Goal: Task Accomplishment & Management: Use online tool/utility

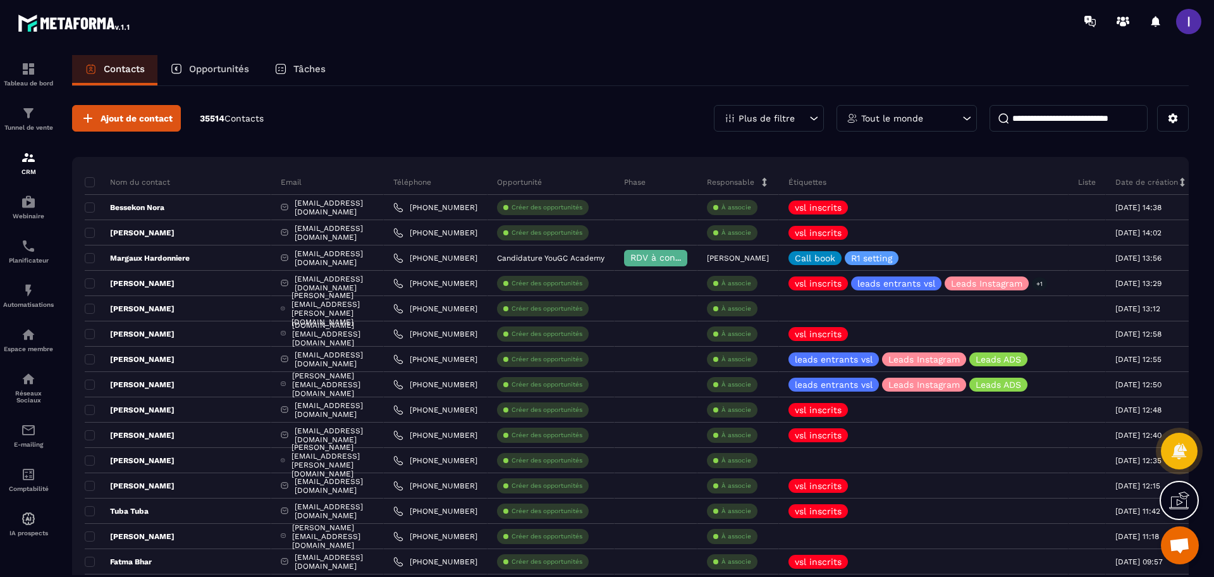
click at [215, 63] on p "Opportunités" at bounding box center [219, 68] width 60 height 11
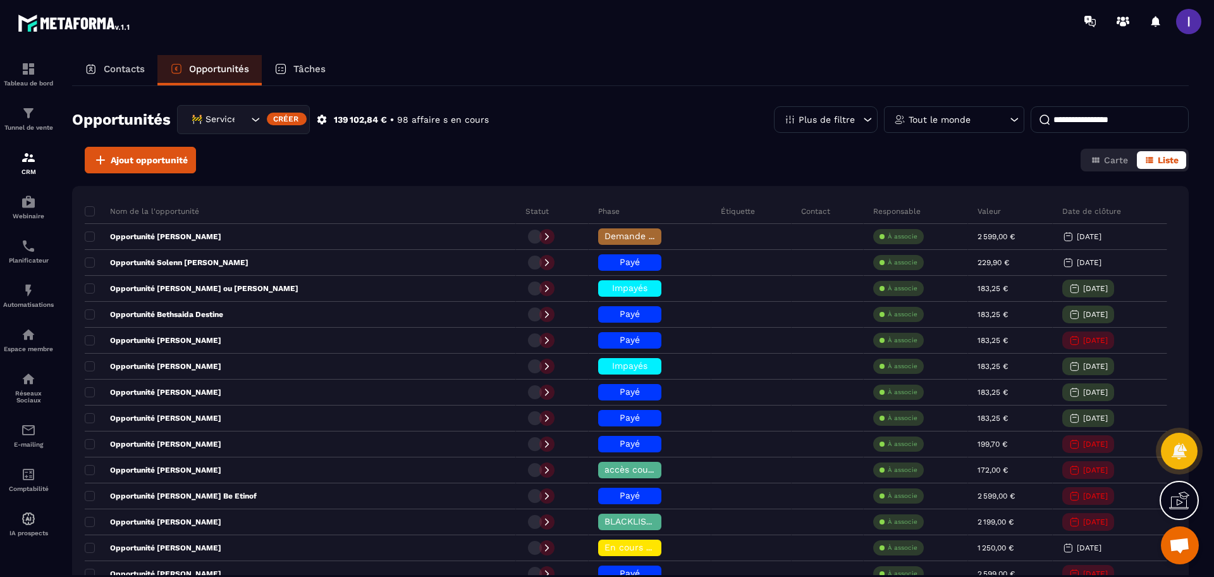
click at [229, 125] on div "🚧 Service Client" at bounding box center [218, 120] width 62 height 14
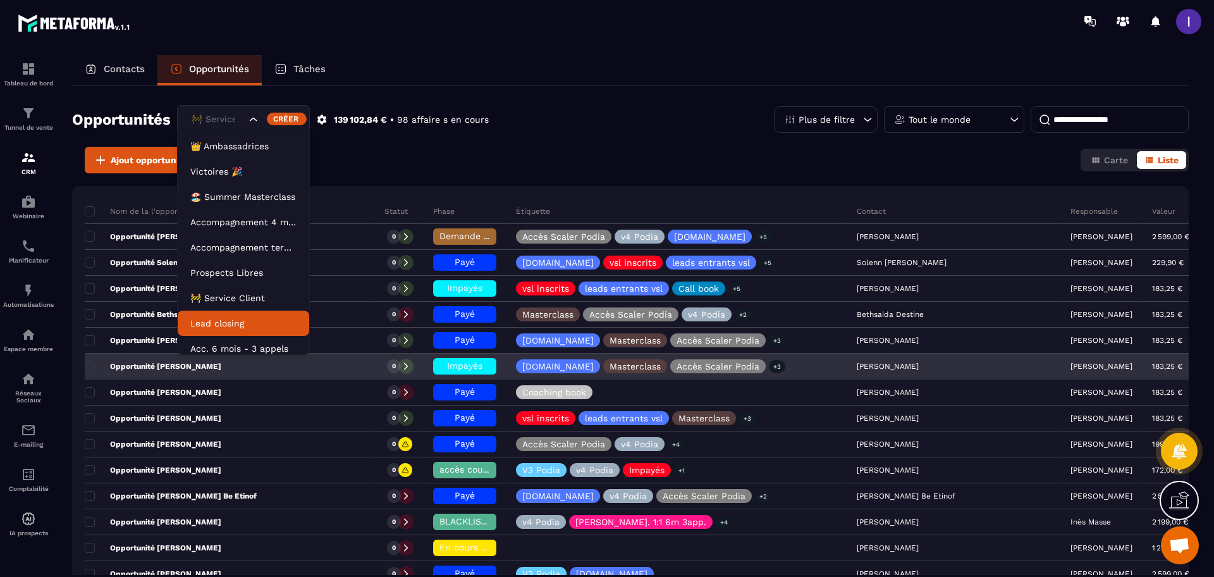
scroll to position [6, 0]
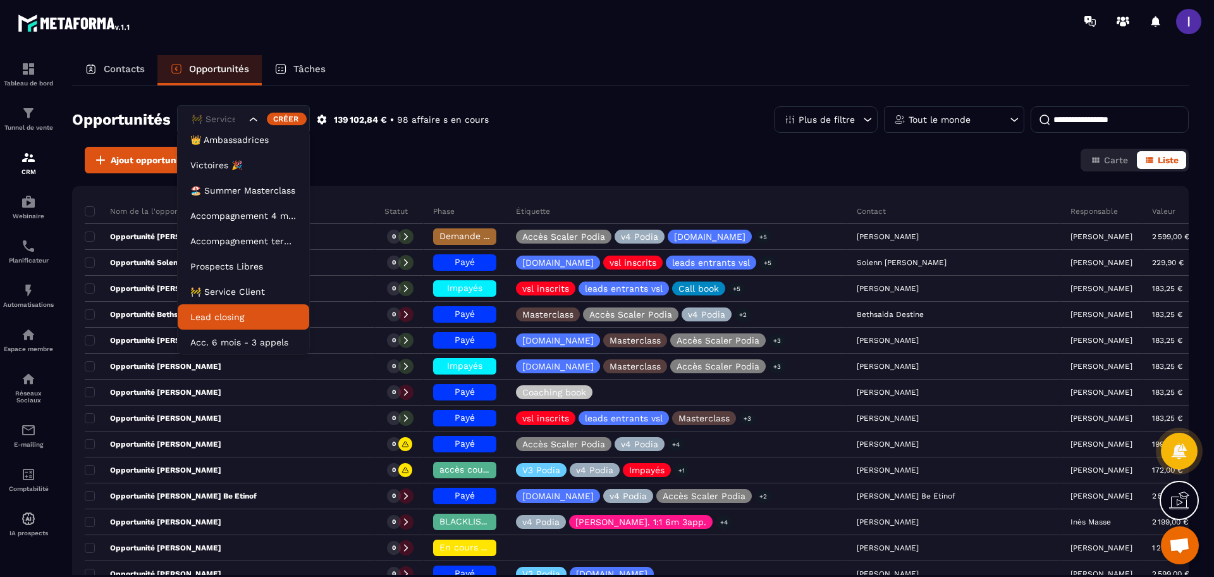
click at [236, 316] on p "Lead closing" at bounding box center [243, 316] width 106 height 13
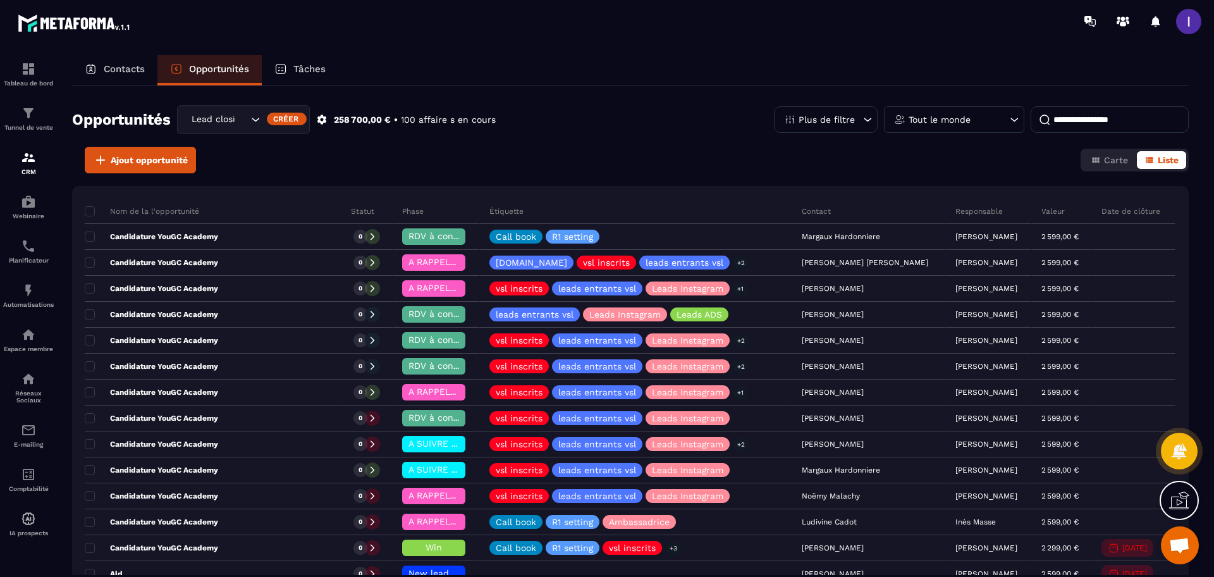
click at [1001, 124] on div "Tout le monde" at bounding box center [954, 119] width 140 height 27
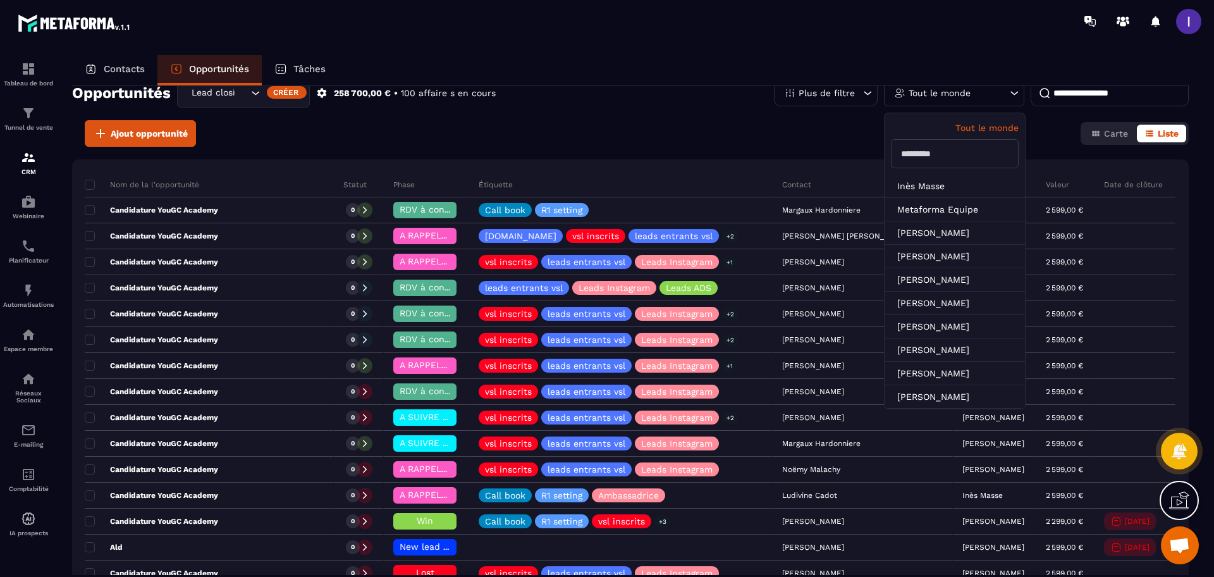
scroll to position [0, 0]
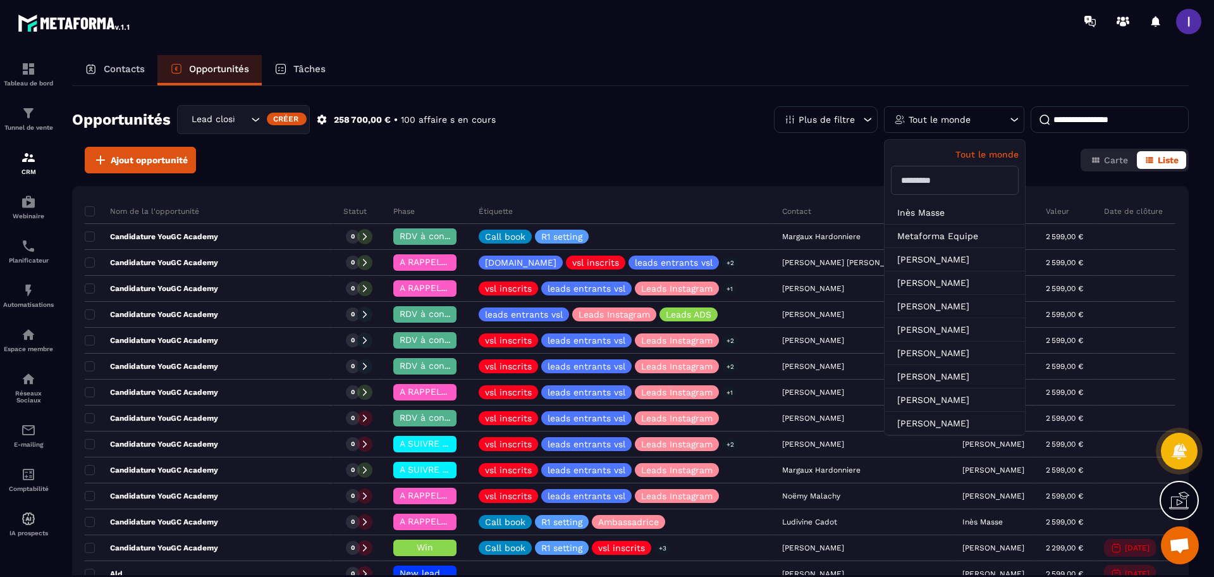
click at [934, 173] on input "text" at bounding box center [955, 180] width 128 height 29
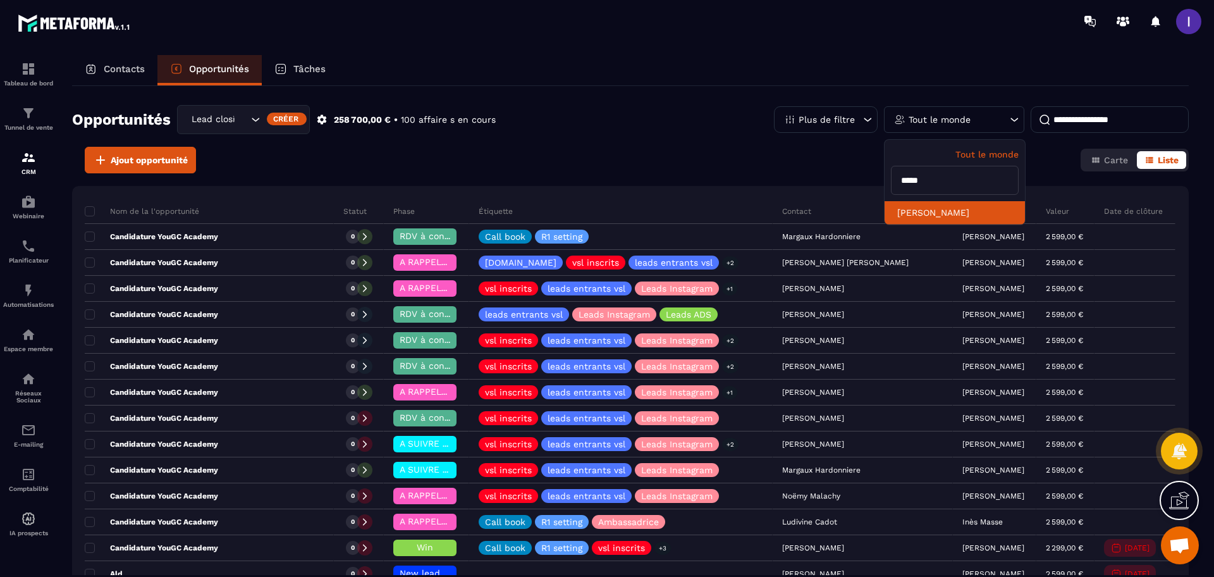
type input "*****"
click at [925, 212] on li "[PERSON_NAME]" at bounding box center [954, 212] width 140 height 23
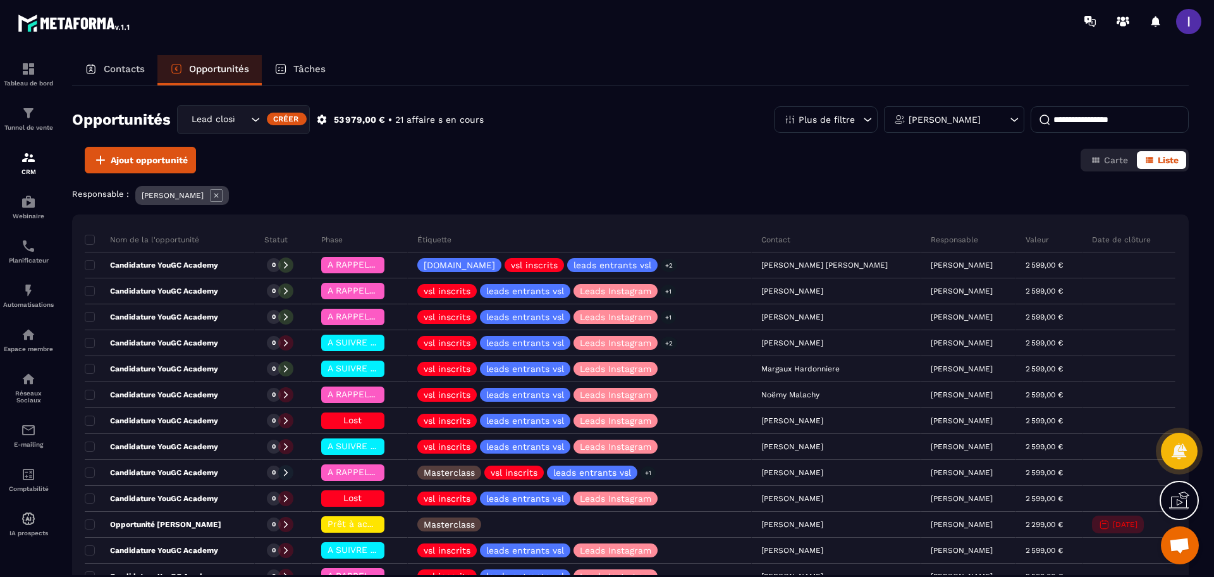
click at [853, 124] on p "Plus de filtre" at bounding box center [826, 119] width 56 height 9
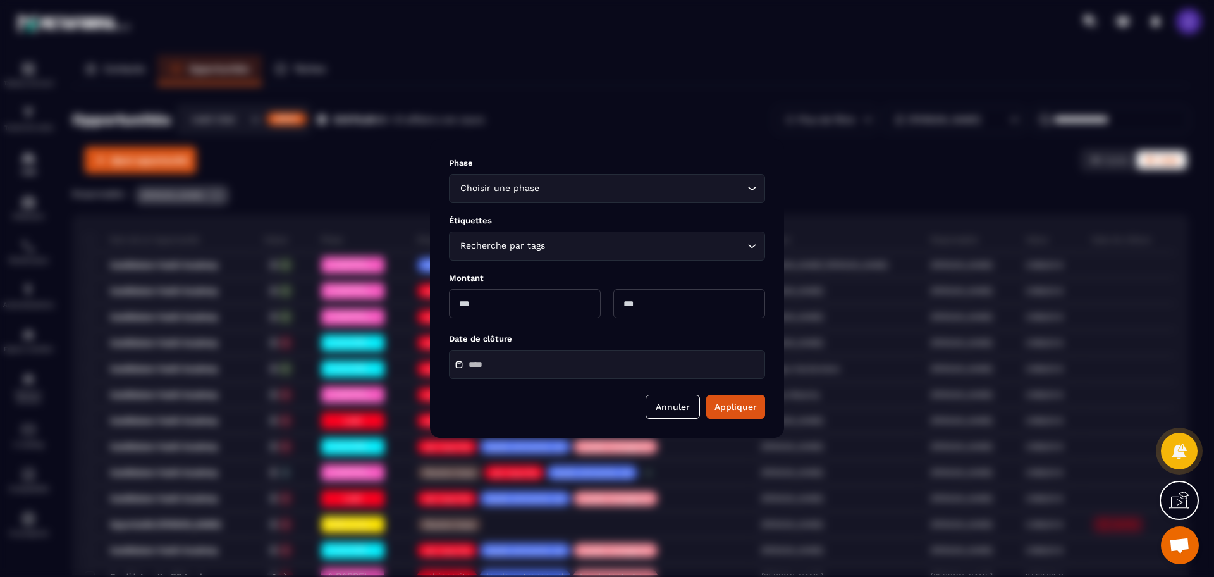
click at [544, 207] on div "Phase Choisir une phase Loading... Étiquettes Recherche par tags Loading... Mon…" at bounding box center [607, 288] width 354 height 298
click at [544, 195] on div "Choisir une phase Loading..." at bounding box center [607, 188] width 316 height 29
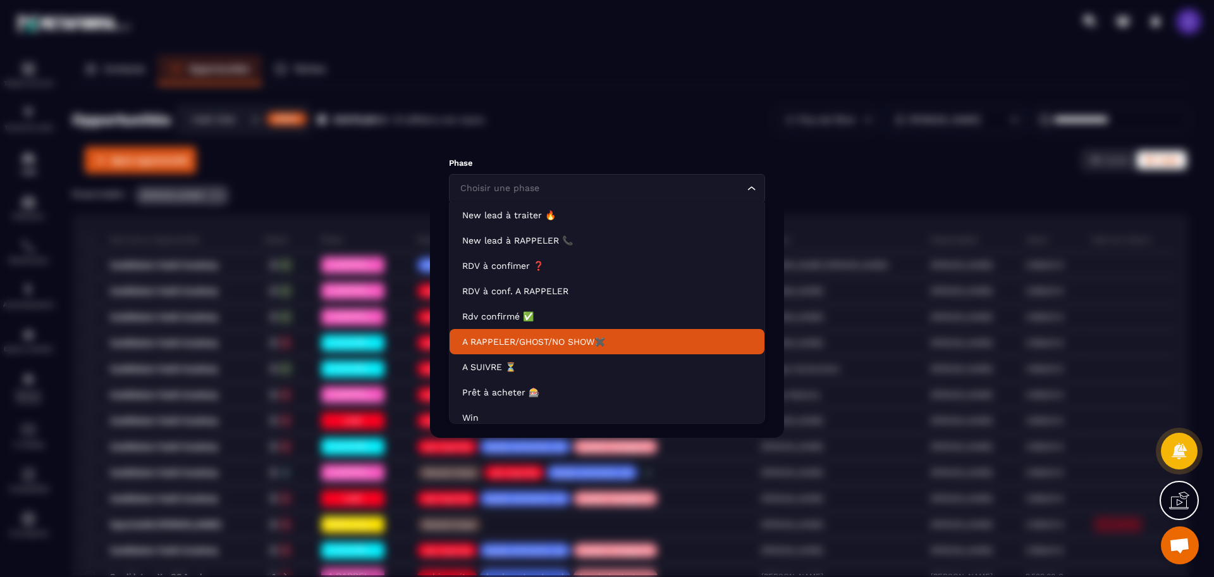
click at [581, 345] on p "A RAPPELER/GHOST/NO SHOW✖️" at bounding box center [607, 341] width 290 height 13
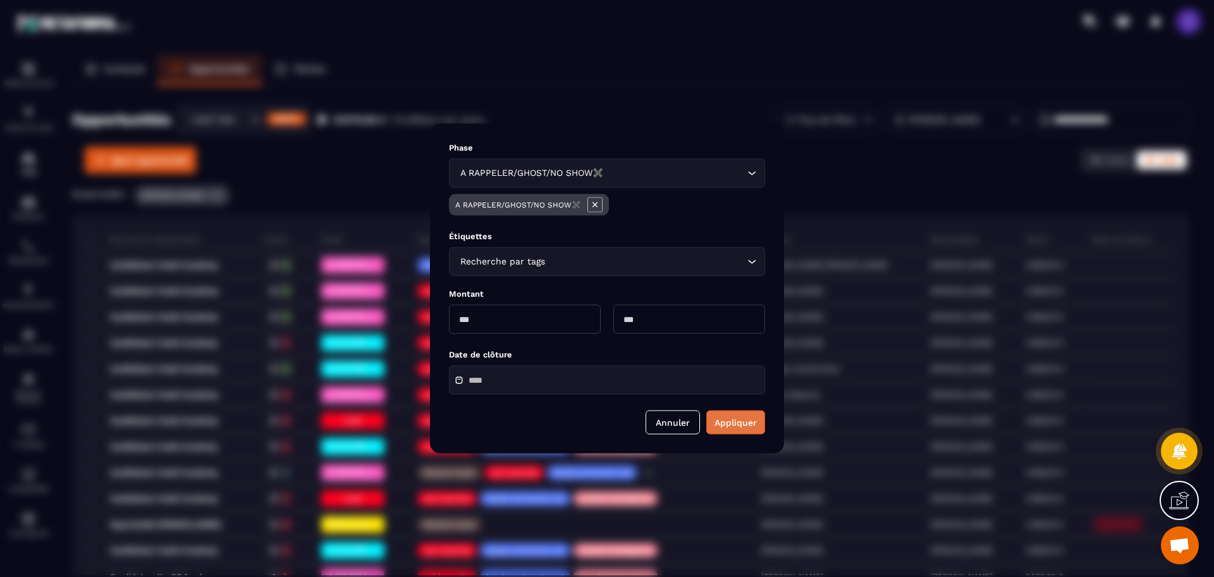
click at [737, 417] on button "Appliquer" at bounding box center [735, 422] width 59 height 24
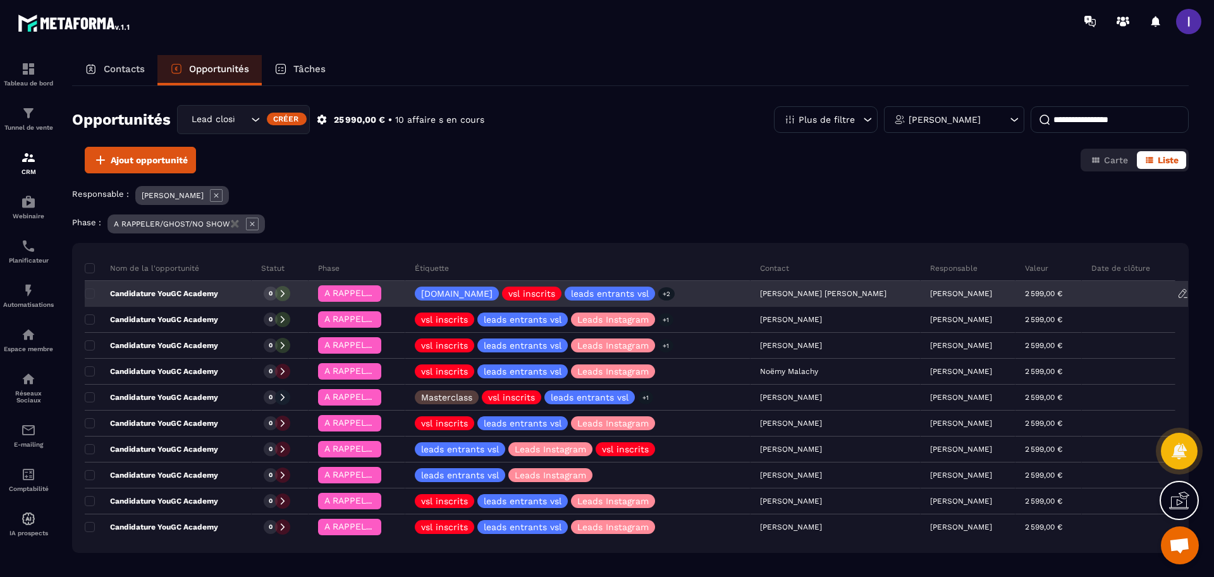
click at [210, 293] on p "Candidature YouGC Academy" at bounding box center [151, 293] width 133 height 10
